Goal: Information Seeking & Learning: Check status

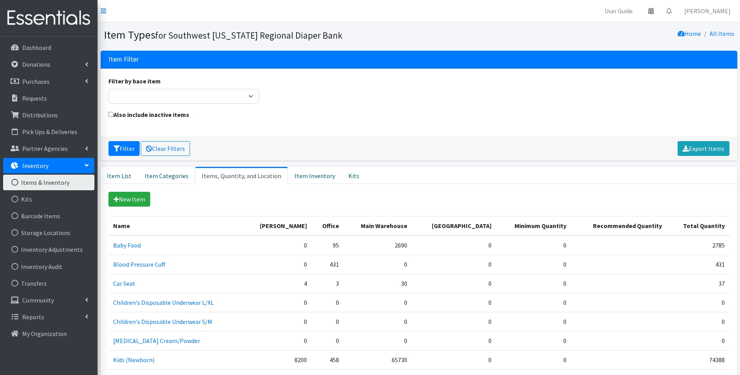
scroll to position [246, 0]
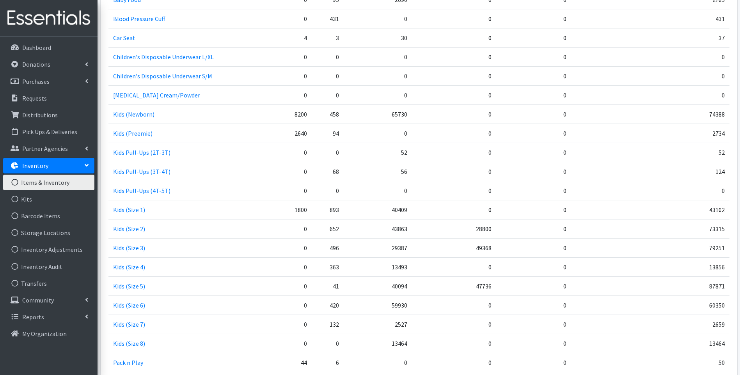
click at [18, 12] on img at bounding box center [48, 18] width 91 height 26
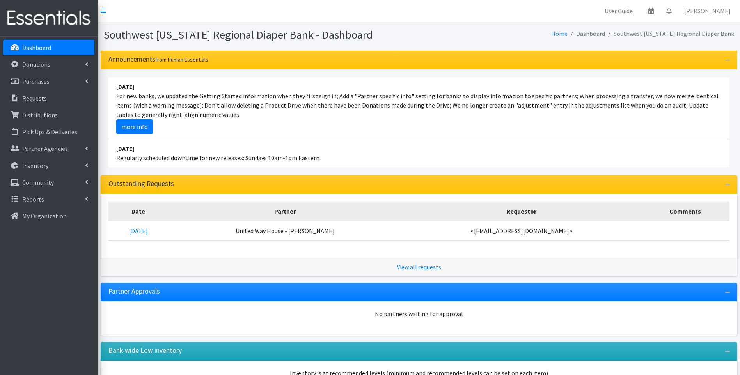
click at [54, 18] on img at bounding box center [48, 18] width 91 height 26
click at [43, 113] on p "Distributions" at bounding box center [40, 115] width 36 height 8
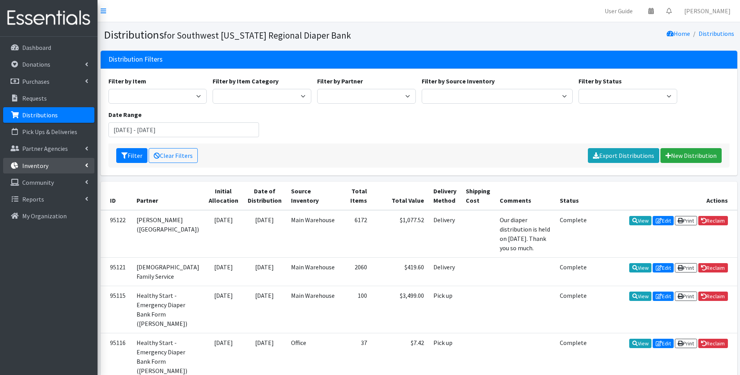
click at [31, 165] on p "Inventory" at bounding box center [35, 166] width 26 height 8
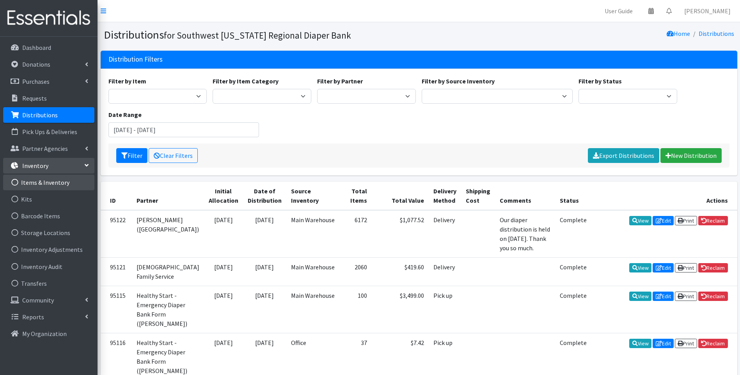
click at [44, 183] on link "Items & Inventory" at bounding box center [48, 183] width 91 height 16
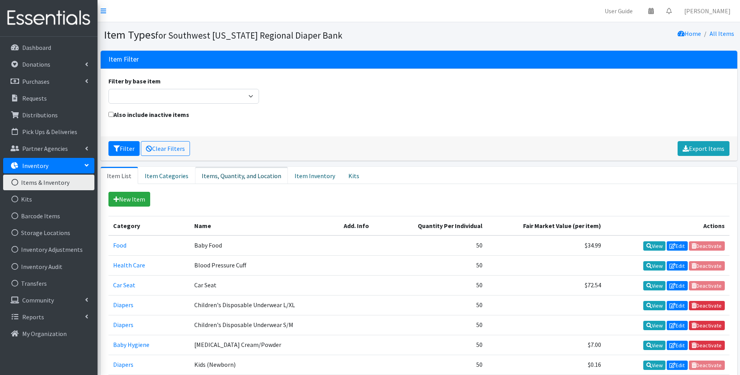
click at [218, 178] on link "Items, Quantity, and Location" at bounding box center [241, 175] width 93 height 17
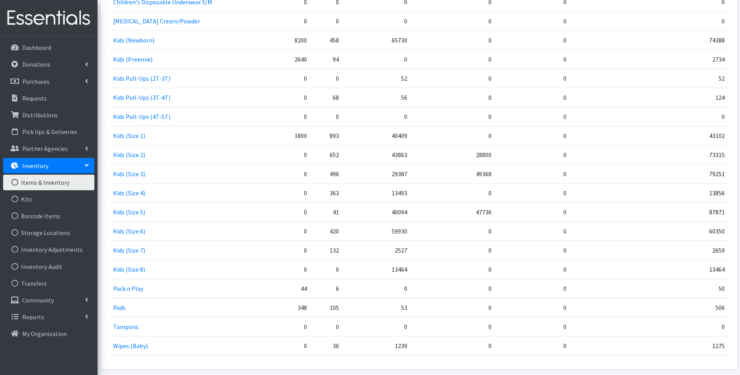
scroll to position [350, 0]
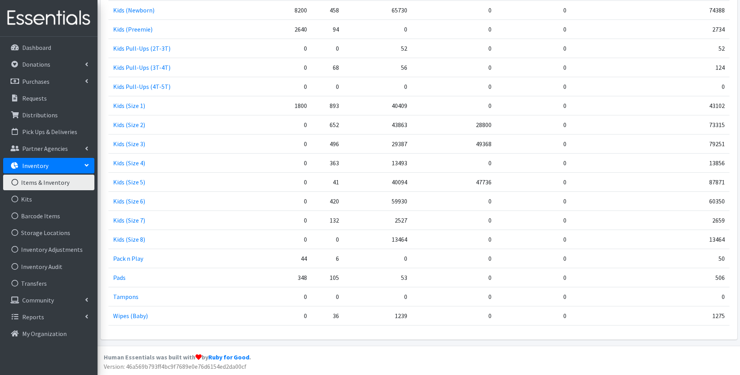
click at [426, 210] on tbody "Baby Food 0 95 2690 0 0 2785 Blood Pressure Cuff 0 431 0 0 0 431 Car Seat 4 3 3…" at bounding box center [418, 106] width 621 height 440
drag, startPoint x: 426, startPoint y: 210, endPoint x: 421, endPoint y: 243, distance: 33.2
click at [421, 243] on td "0" at bounding box center [454, 239] width 84 height 19
